Goal: Ask a question: Ask a question

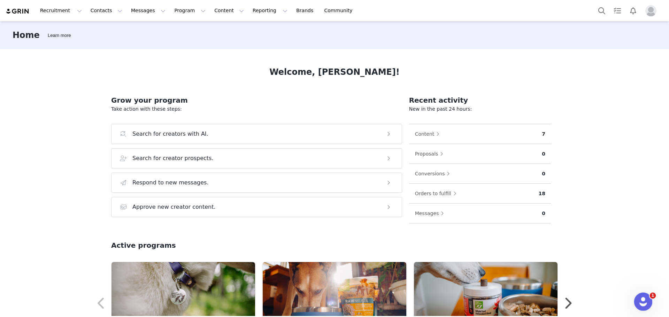
click at [640, 302] on icon "Open Intercom Messenger" at bounding box center [641, 301] width 5 height 6
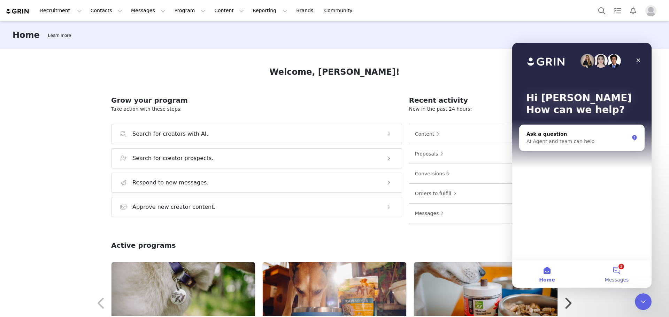
click at [619, 269] on button "3 Messages" at bounding box center [617, 274] width 70 height 28
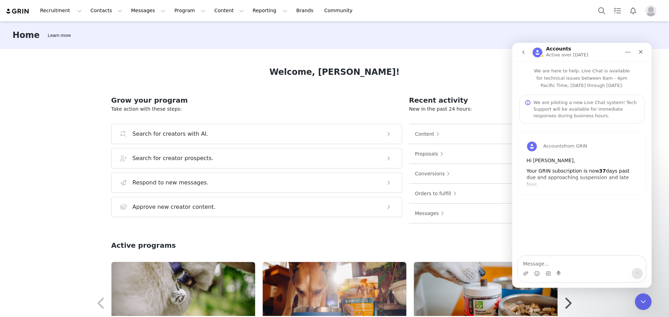
click at [522, 54] on icon "go back" at bounding box center [523, 52] width 6 height 6
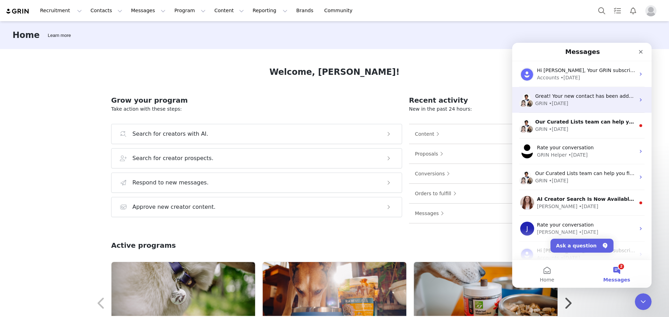
click at [561, 105] on div "• [DATE]" at bounding box center [558, 103] width 20 height 7
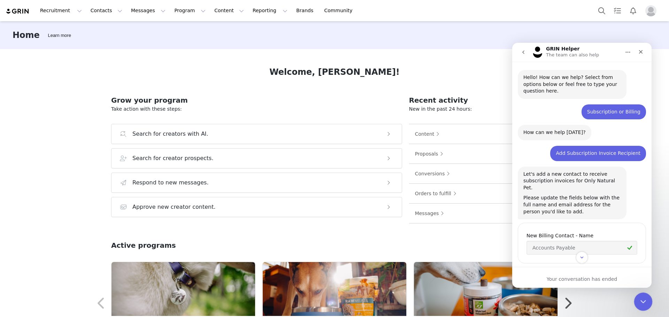
click at [642, 301] on icon "Close Intercom Messenger" at bounding box center [642, 301] width 8 height 8
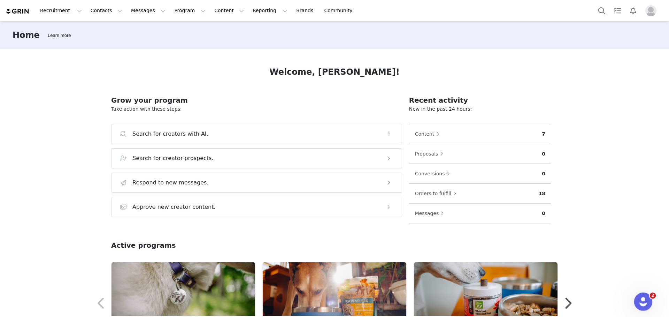
scroll to position [133, 0]
click at [645, 301] on icon "Open Intercom Messenger" at bounding box center [641, 300] width 11 height 11
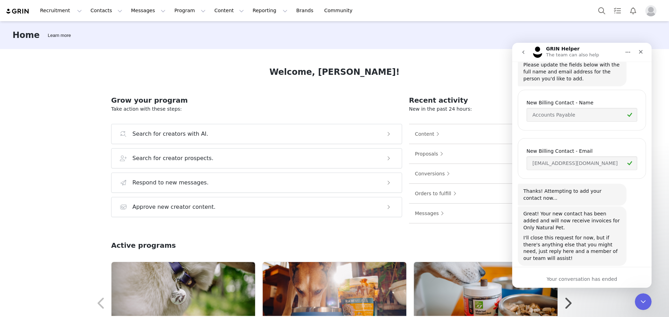
click at [524, 48] on button "go back" at bounding box center [522, 52] width 13 height 13
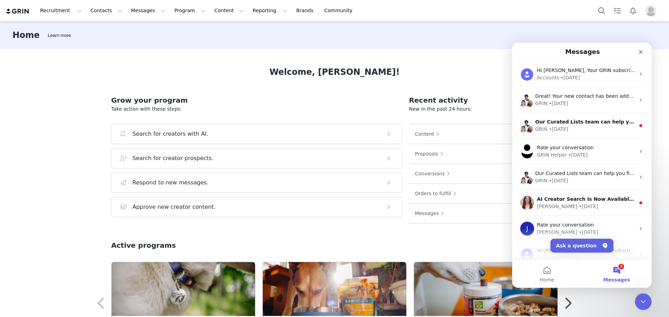
scroll to position [0, 0]
click at [579, 245] on button "Ask a question" at bounding box center [581, 246] width 63 height 14
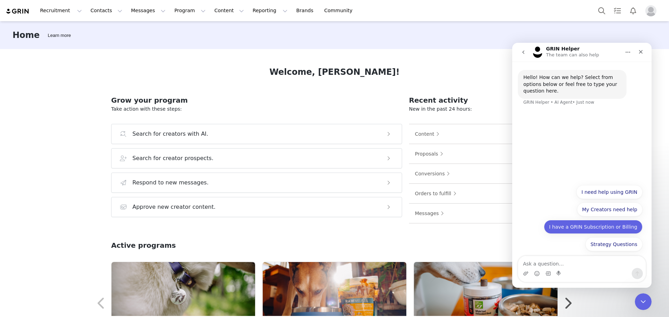
click at [587, 228] on button "I have a GRIN Subscription or Billing" at bounding box center [593, 227] width 99 height 14
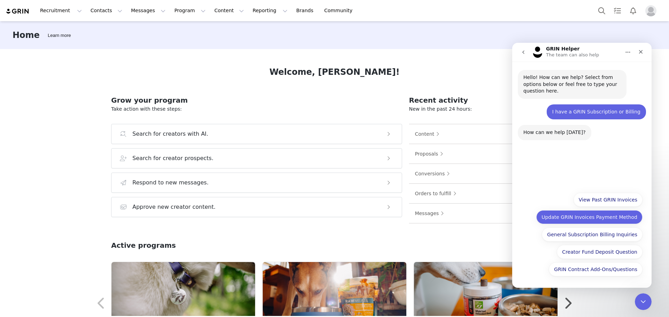
click at [597, 218] on button "Update GRIN Invoices Payment Method" at bounding box center [589, 217] width 106 height 14
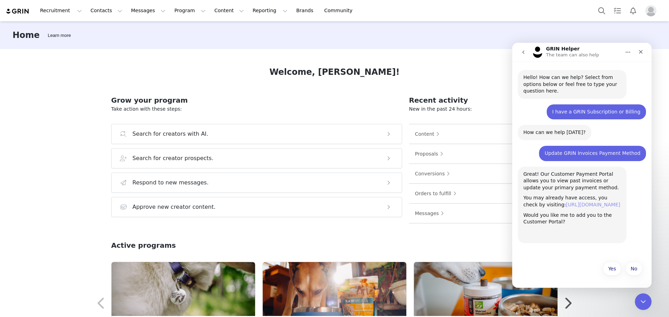
click at [583, 206] on link "[URL][DOMAIN_NAME]" at bounding box center [593, 205] width 54 height 6
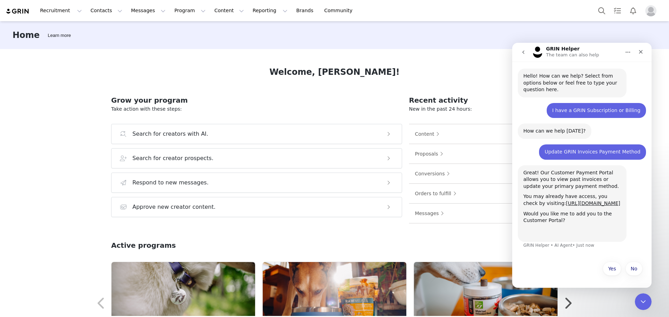
click at [526, 52] on button "go back" at bounding box center [522, 52] width 13 height 13
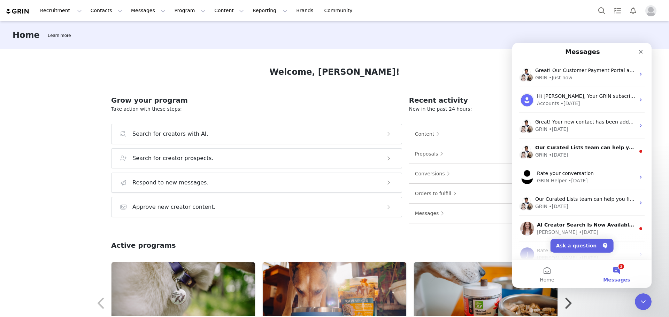
scroll to position [0, 0]
click at [588, 243] on button "Ask a question" at bounding box center [581, 246] width 63 height 14
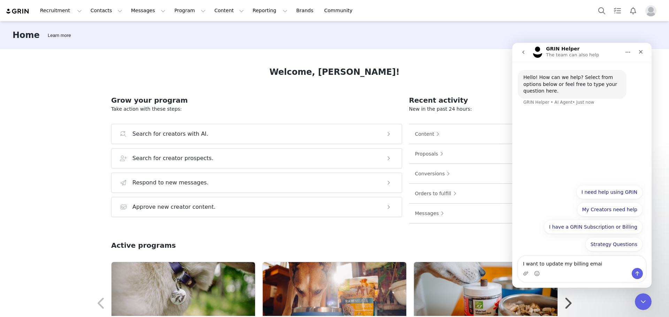
type textarea "I want to update my billing email"
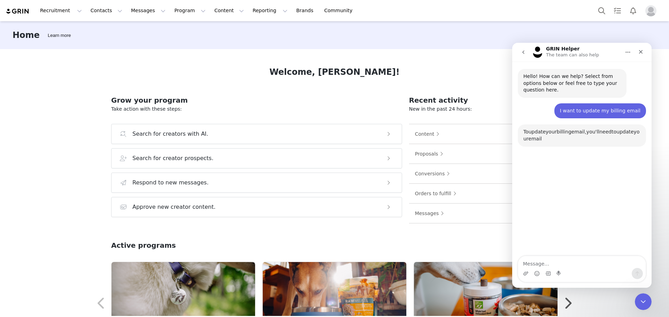
scroll to position [38, 0]
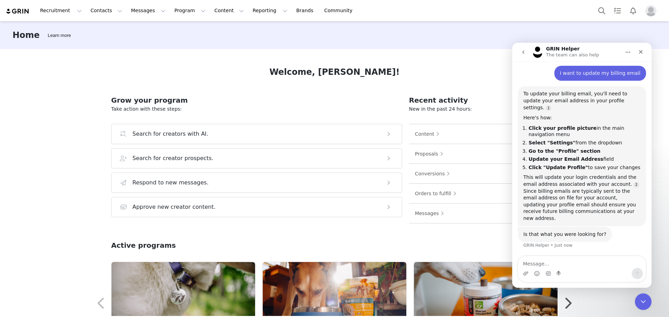
click at [653, 11] on img "Profile" at bounding box center [650, 10] width 11 height 11
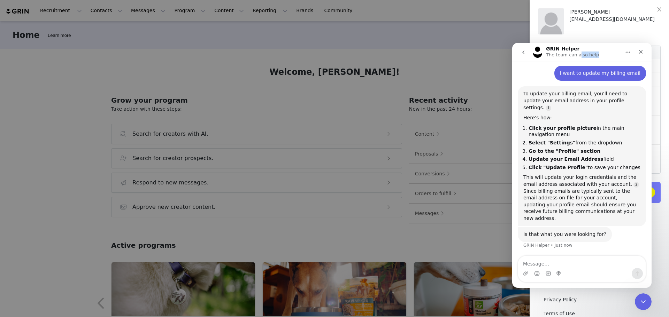
drag, startPoint x: 606, startPoint y: 47, endPoint x: 577, endPoint y: 54, distance: 29.9
click at [576, 54] on div "GRIN Helper The team can also help" at bounding box center [576, 52] width 88 height 12
drag, startPoint x: 629, startPoint y: 50, endPoint x: 607, endPoint y: 53, distance: 21.7
click at [605, 55] on div "GRIN Helper The team can also help" at bounding box center [581, 52] width 130 height 13
click at [608, 49] on div "GRIN Helper The team can also help" at bounding box center [576, 52] width 88 height 12
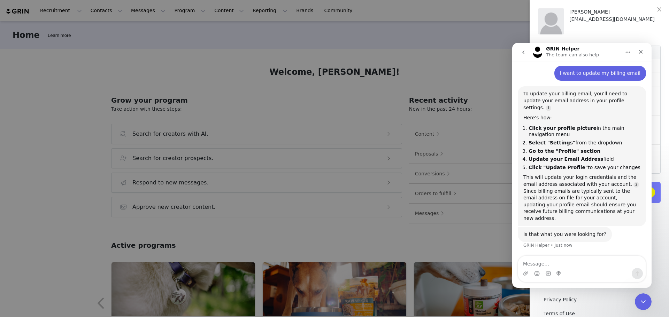
click at [618, 30] on div "[PERSON_NAME] [EMAIL_ADDRESS][DOMAIN_NAME]" at bounding box center [614, 21] width 91 height 26
click at [638, 300] on icon "Close Intercom Messenger" at bounding box center [642, 301] width 8 height 8
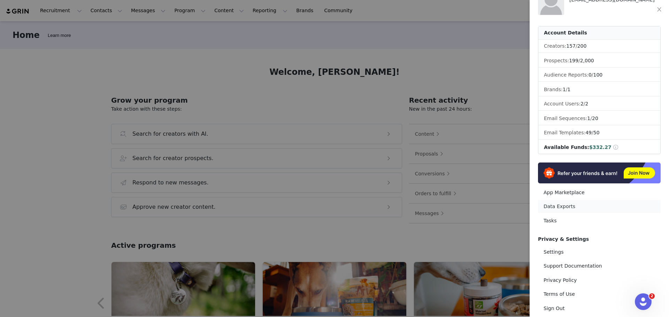
scroll to position [35, 0]
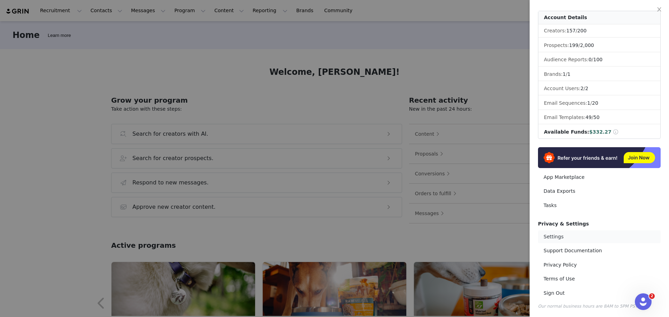
click at [559, 237] on link "Settings" at bounding box center [599, 237] width 123 height 13
select select "America/[GEOGRAPHIC_DATA]"
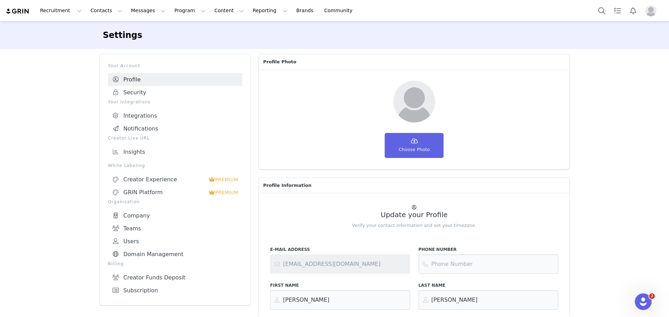
click at [130, 79] on link "Profile" at bounding box center [175, 79] width 134 height 13
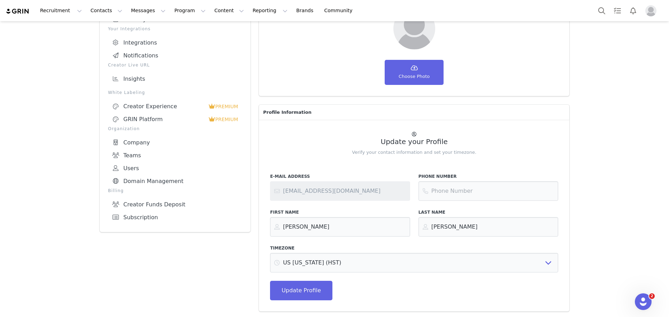
scroll to position [74, 0]
click at [641, 303] on icon "Open Intercom Messenger" at bounding box center [641, 300] width 11 height 11
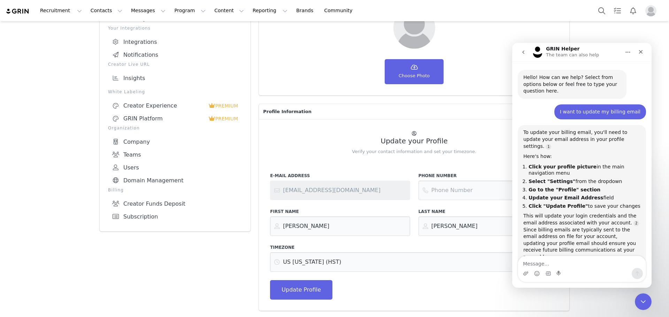
scroll to position [18, 0]
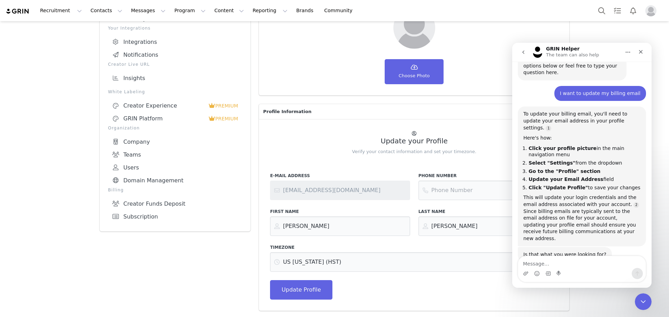
click at [576, 262] on textarea "Message…" at bounding box center [581, 262] width 127 height 12
type textarea "No. Update billing email"
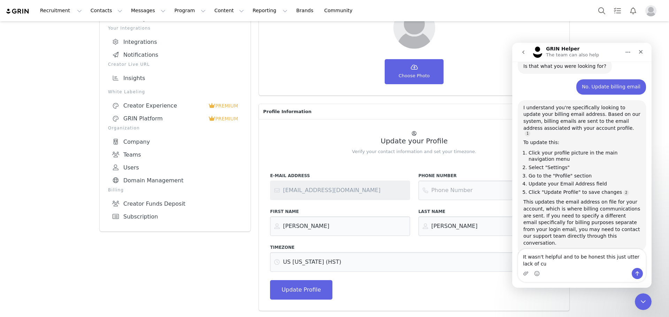
scroll to position [208, 0]
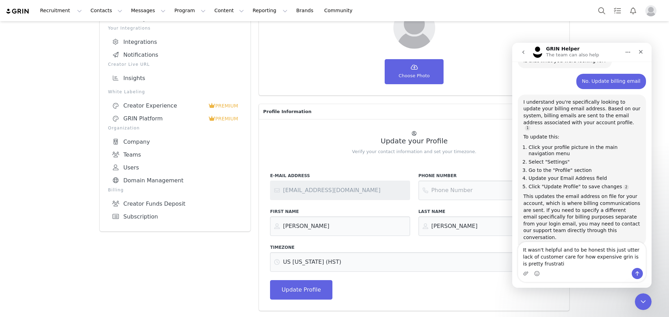
type textarea "It wasn't helpful and to be honest this just utter lack of customer care for ho…"
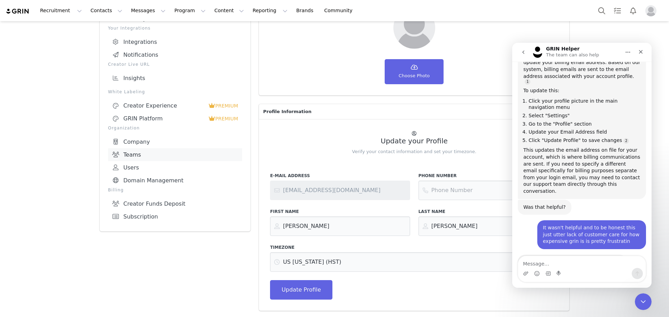
scroll to position [306, 0]
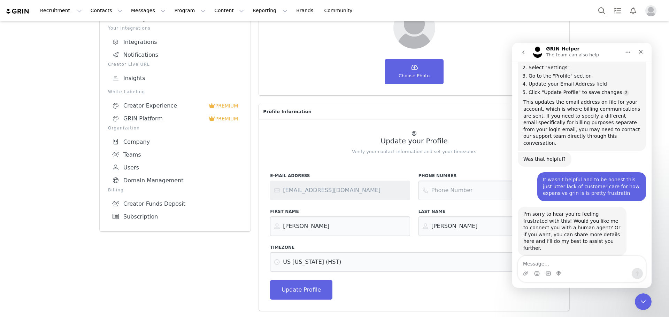
click at [574, 262] on textarea "Message…" at bounding box center [581, 262] width 127 height 12
type textarea "Yes"
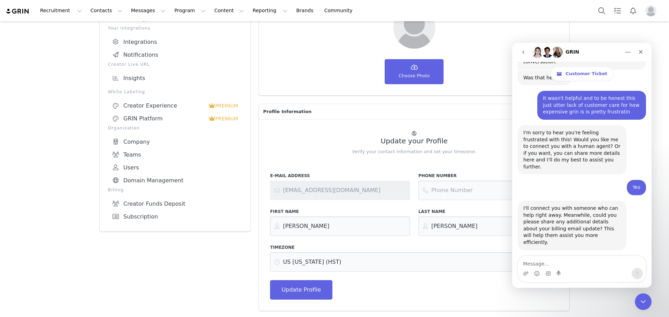
scroll to position [511, 0]
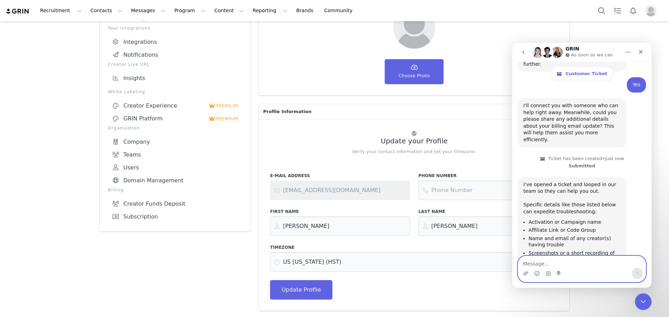
click at [577, 262] on textarea "Message…" at bounding box center [581, 262] width 127 height 12
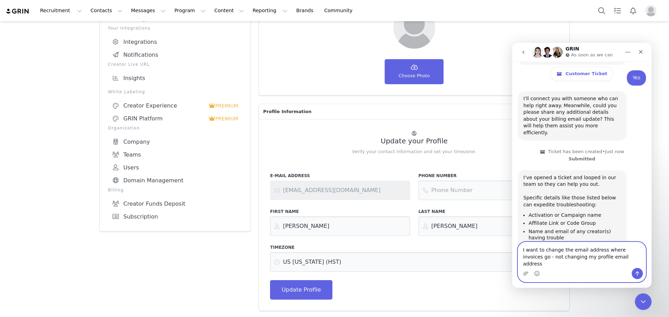
type textarea "I want to change the email address where invoices go - not changing my profile …"
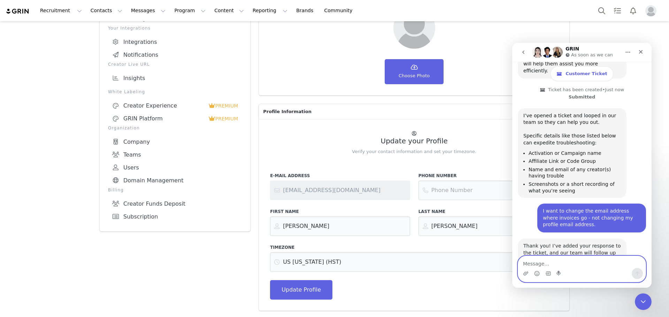
scroll to position [579, 0]
click at [588, 263] on textarea "Message…" at bounding box center [581, 262] width 127 height 12
click at [623, 263] on textarea "CAn you update the email for invoices to be" at bounding box center [581, 262] width 127 height 12
paste textarea "[EMAIL_ADDRESS][DOMAIN_NAME]"
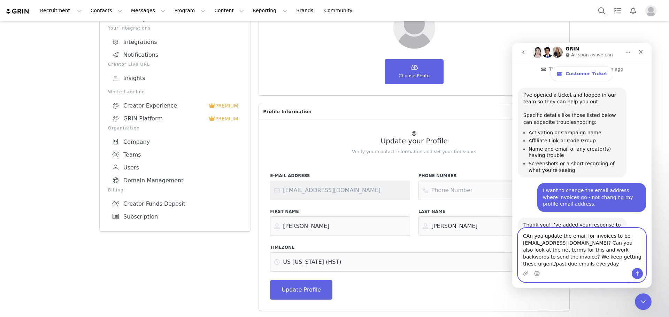
scroll to position [607, 0]
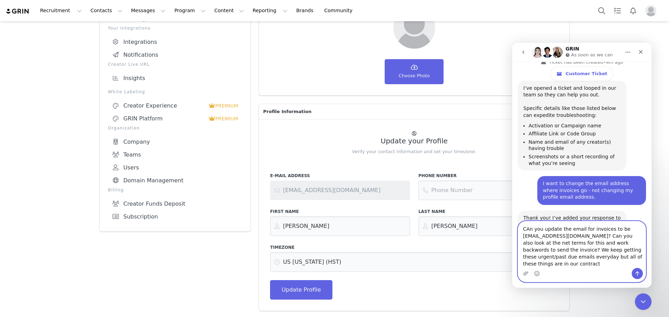
type textarea "CAn you update the email for invoices to be [EMAIL_ADDRESS][DOMAIN_NAME]? Can y…"
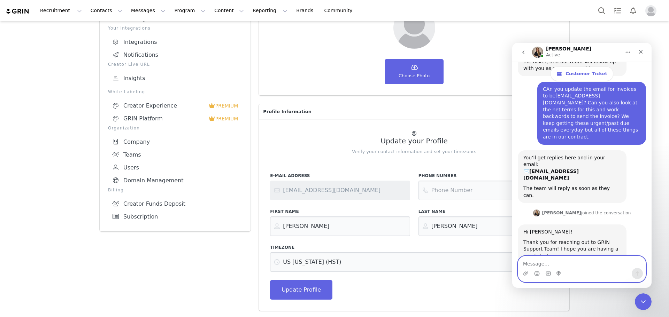
scroll to position [770, 0]
